Goal: Contribute content: Contribute content

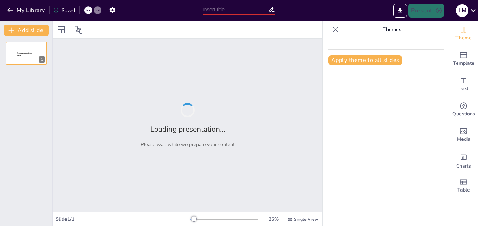
type input "De la Tradición a la Innovación: La Evolución Administrativa en la Edad Moderna"
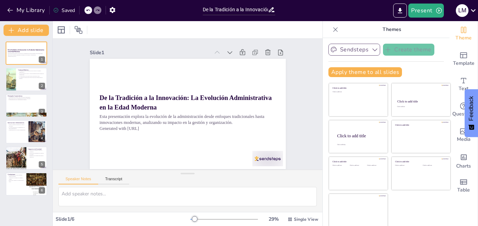
click at [360, 46] on button "Sendsteps" at bounding box center [355, 50] width 52 height 12
click at [351, 73] on span "Sendsteps" at bounding box center [360, 73] width 32 height 7
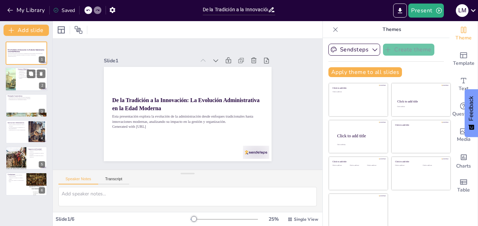
click at [22, 79] on p "La adaptación institucional fue necesaria para enfrentar nuevos desafíos." at bounding box center [31, 77] width 27 height 2
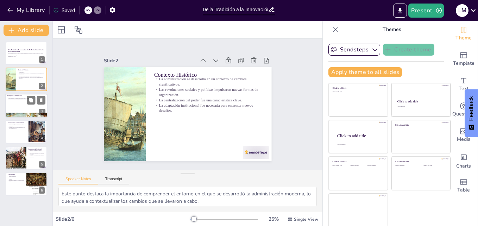
click at [20, 104] on div at bounding box center [26, 106] width 42 height 24
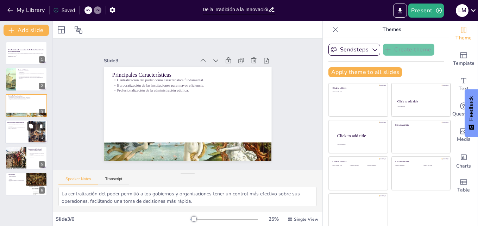
click at [13, 127] on p "La tecnología facilitó la comunicación y el flujo de información." at bounding box center [16, 128] width 19 height 2
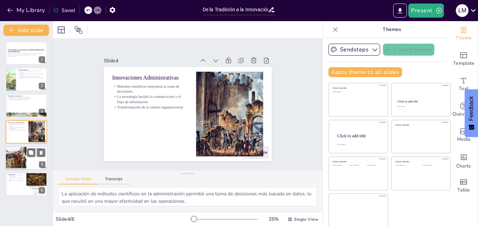
click at [21, 157] on div at bounding box center [16, 158] width 55 height 24
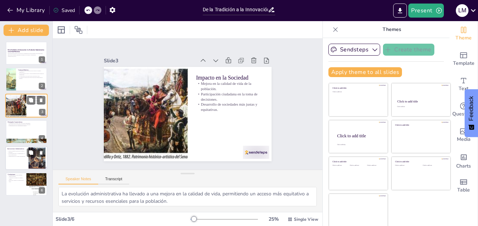
click at [17, 102] on div at bounding box center [16, 106] width 55 height 24
click at [20, 112] on div at bounding box center [16, 106] width 55 height 24
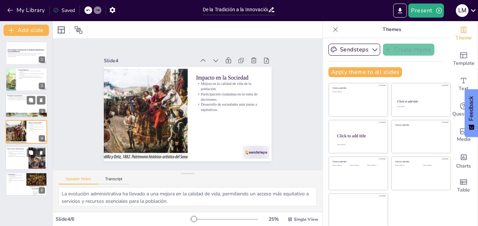
click at [13, 110] on div at bounding box center [26, 106] width 42 height 24
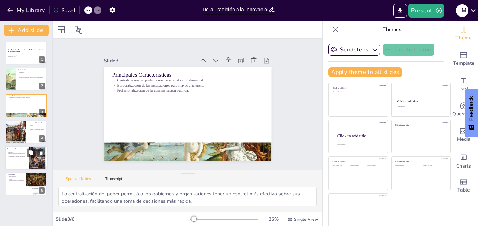
click at [118, 152] on div "Slide 1 De la Tradición a la Innovación: La Evolución Administrativa en la Edad…" at bounding box center [188, 104] width 278 height 288
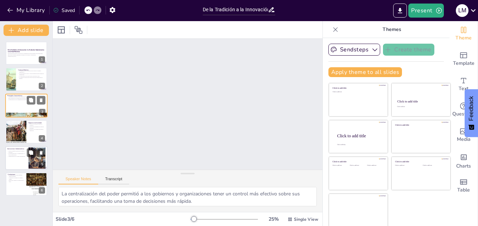
click at [22, 107] on div at bounding box center [26, 106] width 42 height 24
click at [17, 82] on div at bounding box center [26, 80] width 42 height 24
click at [12, 110] on div at bounding box center [26, 106] width 42 height 24
click at [12, 83] on div at bounding box center [10, 80] width 33 height 24
type textarea "Este punto destaca la importancia de comprender el entorno en el que se desarro…"
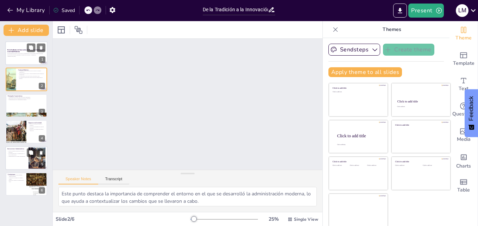
click at [23, 50] on strong "De la Tradición a la Innovación: La Evolución Administrativa en la Edad Moderna" at bounding box center [25, 51] width 37 height 4
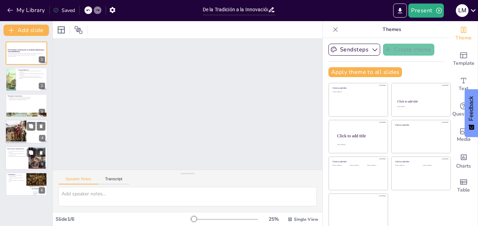
click at [14, 127] on div at bounding box center [16, 132] width 55 height 24
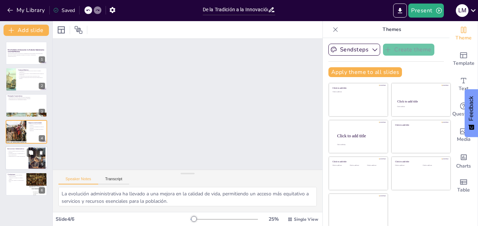
click at [18, 160] on div at bounding box center [26, 158] width 42 height 24
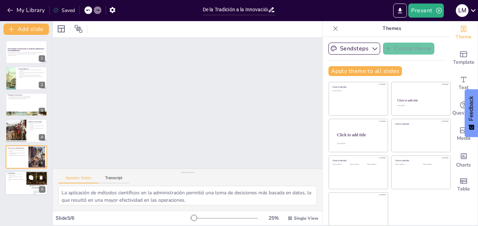
click at [15, 183] on div at bounding box center [26, 183] width 42 height 24
type textarea "La transición de métodos tradicionales a innovadores ha sido fundamental para q…"
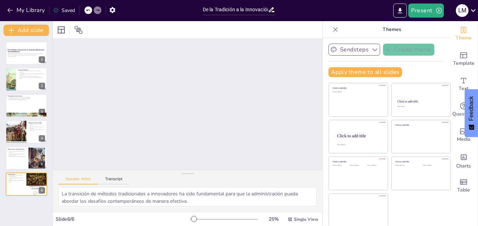
click at [372, 50] on icon "button" at bounding box center [375, 49] width 7 height 7
click at [344, 75] on span "Sendsteps" at bounding box center [360, 73] width 32 height 7
click at [20, 55] on p "Esta presentación explora la evolución de la administración desde enfoques trad…" at bounding box center [26, 54] width 38 height 2
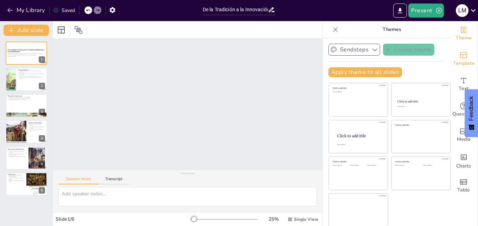
click at [460, 58] on icon "Add ready made slides" at bounding box center [464, 55] width 8 height 8
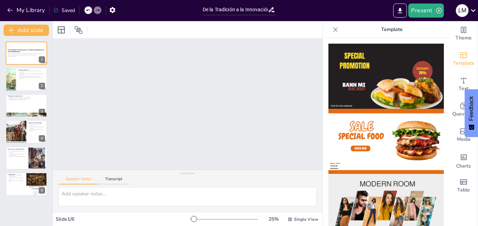
click at [334, 30] on icon at bounding box center [336, 29] width 5 height 5
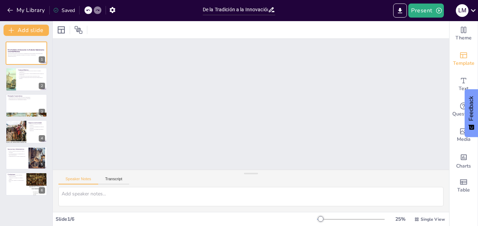
click at [461, 58] on icon "Add ready made slides" at bounding box center [464, 55] width 8 height 8
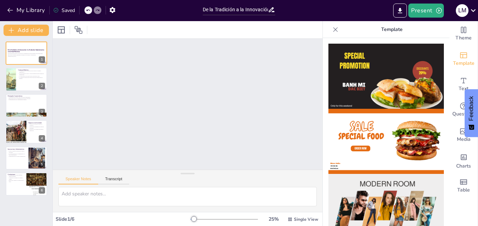
click at [460, 36] on span "Theme" at bounding box center [464, 38] width 16 height 8
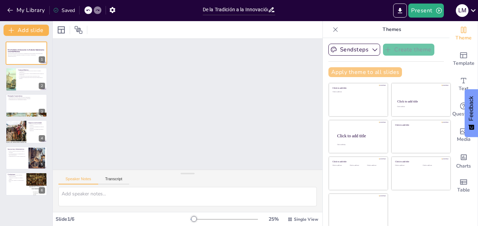
click at [386, 73] on button "Apply theme to all slides" at bounding box center [366, 72] width 74 height 10
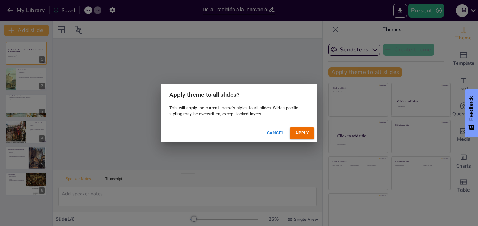
click at [302, 135] on button "Apply" at bounding box center [302, 133] width 25 height 12
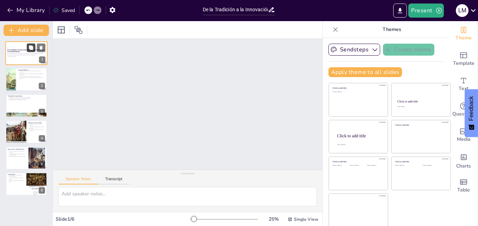
click at [30, 52] on button at bounding box center [31, 47] width 8 height 8
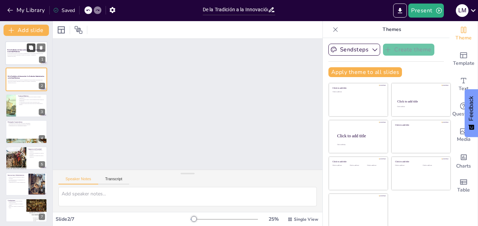
click at [28, 47] on button at bounding box center [31, 47] width 8 height 8
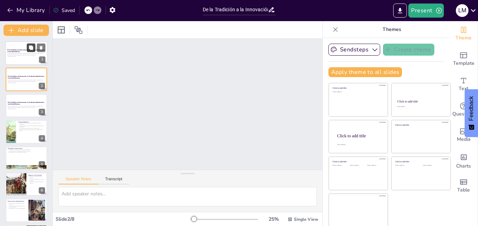
click at [29, 49] on icon at bounding box center [31, 47] width 5 height 5
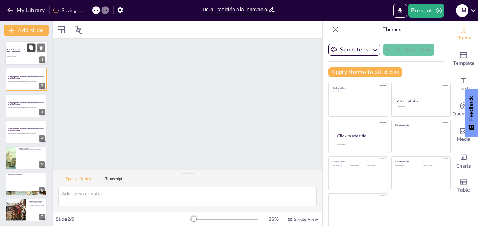
click at [27, 51] on button at bounding box center [31, 47] width 8 height 8
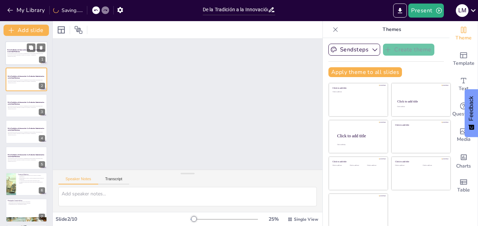
click at [26, 56] on p "Generated with [URL]" at bounding box center [26, 56] width 38 height 1
click at [29, 50] on icon at bounding box center [31, 47] width 5 height 5
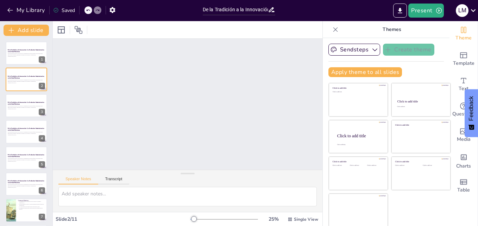
click at [88, 10] on icon at bounding box center [88, 11] width 4 height 2
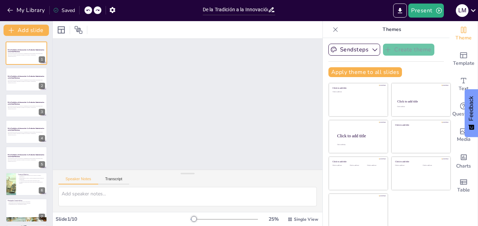
click at [89, 11] on icon at bounding box center [88, 10] width 4 height 4
click at [88, 10] on icon at bounding box center [88, 11] width 4 height 2
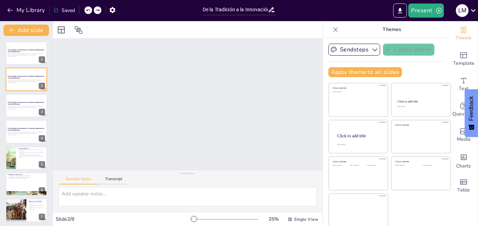
click at [88, 11] on icon at bounding box center [88, 11] width 4 height 2
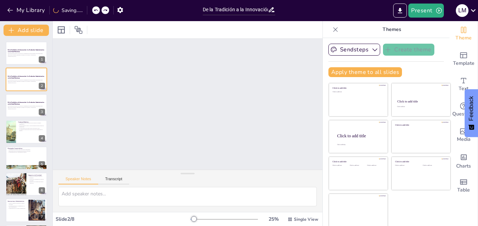
click at [95, 11] on icon at bounding box center [96, 10] width 4 height 4
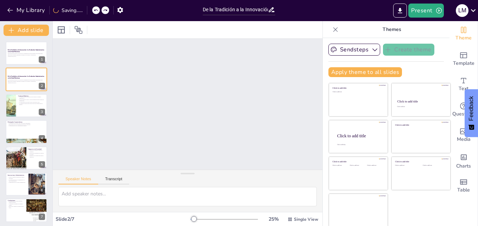
click at [95, 11] on icon at bounding box center [96, 10] width 4 height 4
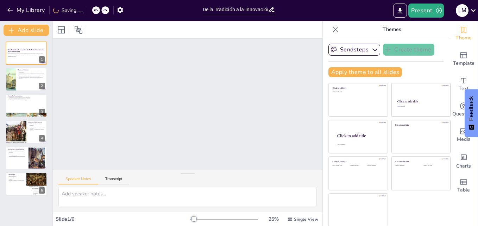
click at [96, 10] on icon at bounding box center [96, 11] width 4 height 2
click at [96, 12] on icon at bounding box center [96, 10] width 4 height 4
click at [96, 10] on icon at bounding box center [96, 11] width 4 height 2
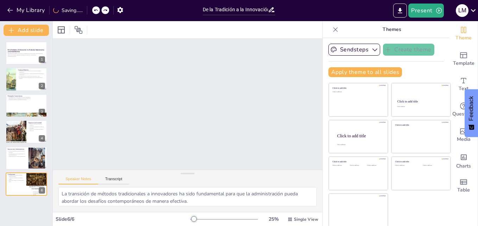
click at [95, 12] on icon at bounding box center [96, 10] width 4 height 4
type textarea "La evolución administrativa ha llevado a una mejora en la calidad de vida, perm…"
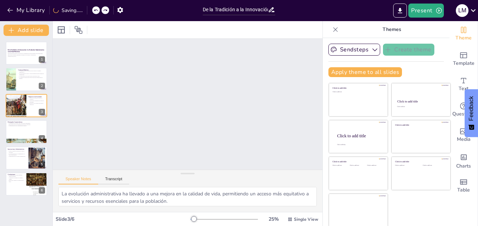
click at [93, 12] on div at bounding box center [100, 10] width 17 height 8
click at [94, 13] on div at bounding box center [100, 10] width 17 height 8
